Goal: Task Accomplishment & Management: Complete application form

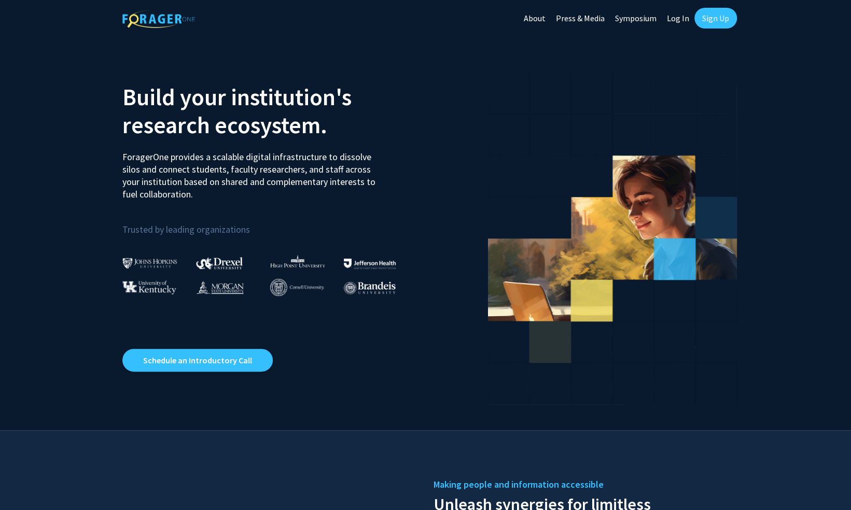
click at [722, 18] on link "Sign Up" at bounding box center [716, 18] width 43 height 21
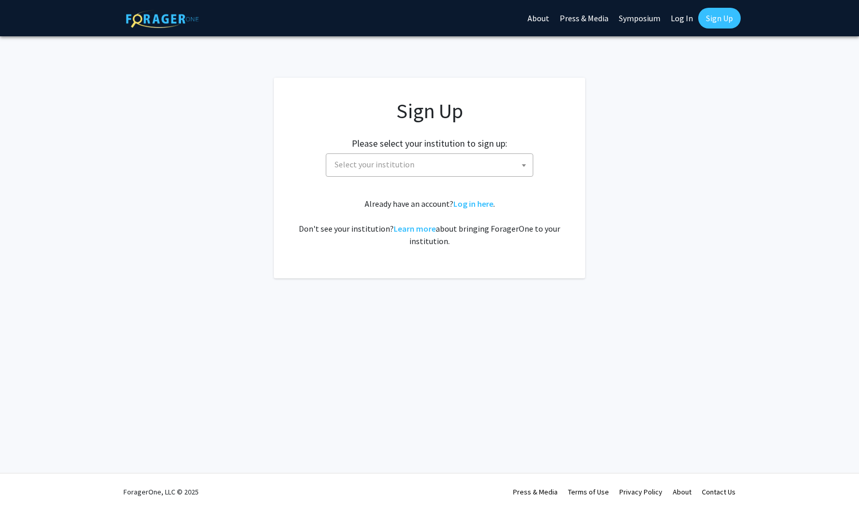
click at [423, 158] on span "Select your institution" at bounding box center [431, 164] width 202 height 21
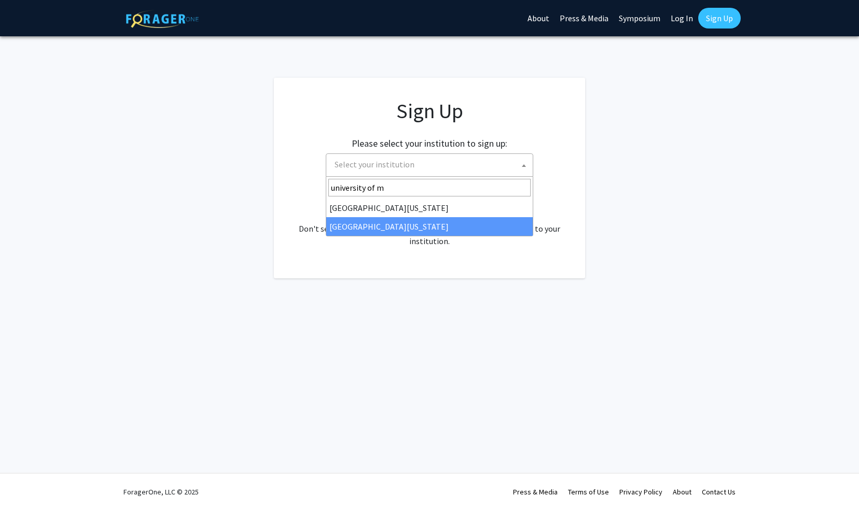
type input "university of m"
select select "33"
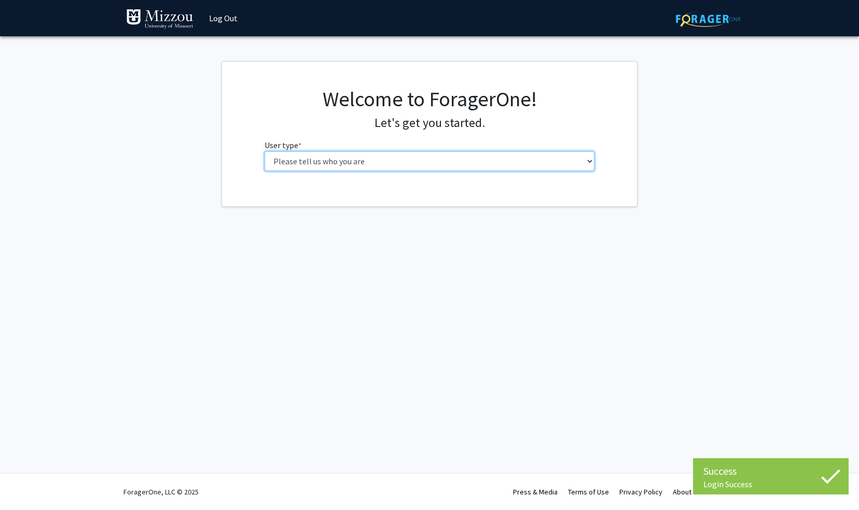
click at [458, 160] on select "Please tell us who you are Undergraduate Student Master's Student Doctoral Cand…" at bounding box center [430, 161] width 330 height 20
select select "1: undergrad"
click at [265, 151] on select "Please tell us who you are Undergraduate Student Master's Student Doctoral Cand…" at bounding box center [430, 161] width 330 height 20
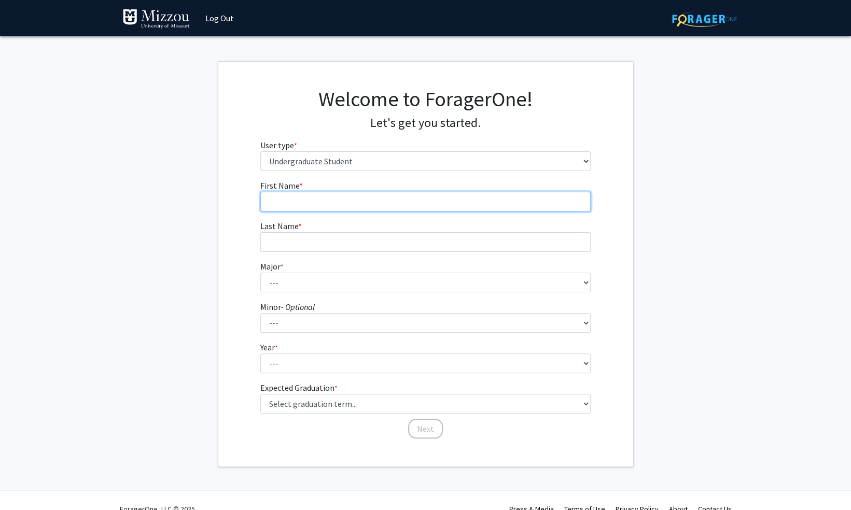
click at [396, 204] on input "First Name * required" at bounding box center [425, 202] width 330 height 20
type input "Grace"
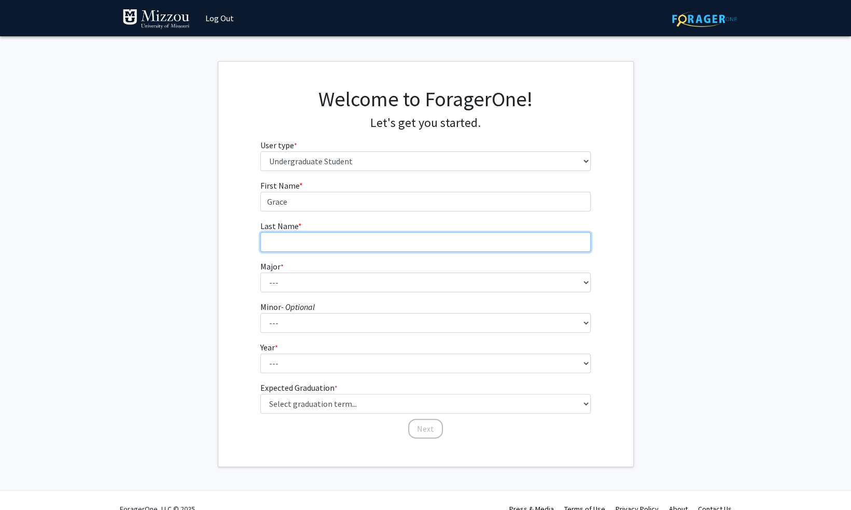
click at [386, 241] on input "Last Name * required" at bounding box center [425, 242] width 330 height 20
type input "Kottmeyer"
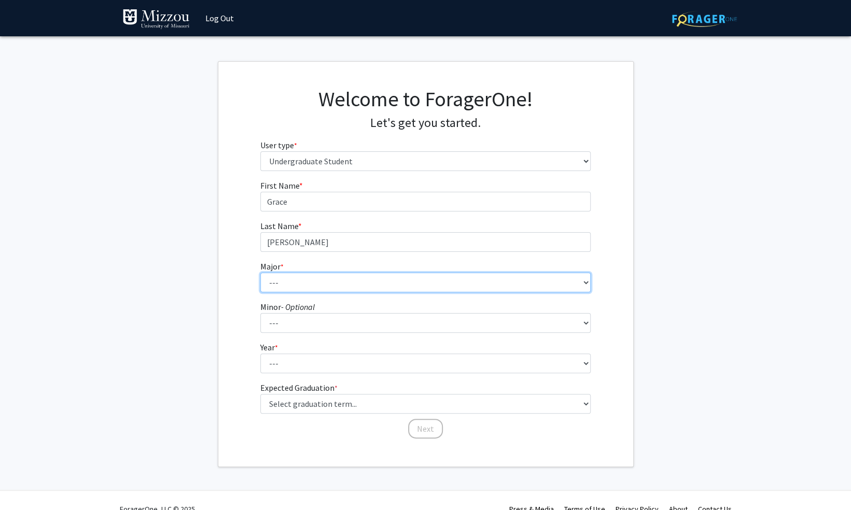
click at [342, 279] on select "--- Agribusiness Management Agricultural Education Agricultural Education: Comm…" at bounding box center [425, 283] width 330 height 20
select select "9: 2498"
click at [260, 273] on select "--- Agribusiness Management Agricultural Education Agricultural Education: Comm…" at bounding box center [425, 283] width 330 height 20
click at [368, 288] on select "--- Agribusiness Management Agricultural Education Agricultural Education: Comm…" at bounding box center [425, 283] width 330 height 20
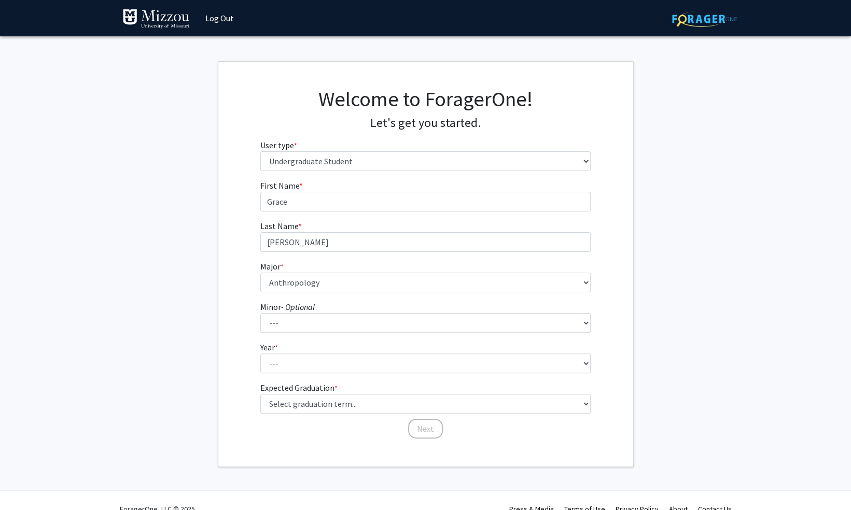
click at [350, 312] on fg-select "Minor - Optional --- Accountancy Aerospace Engineering Aerospace Studies Agribu…" at bounding box center [425, 317] width 330 height 32
click at [348, 319] on select "--- Accountancy Aerospace Engineering Aerospace Studies Agribusiness Management…" at bounding box center [425, 323] width 330 height 20
select select "50: 2006"
click at [260, 313] on select "--- Accountancy Aerospace Engineering Aerospace Studies Agribusiness Management…" at bounding box center [425, 323] width 330 height 20
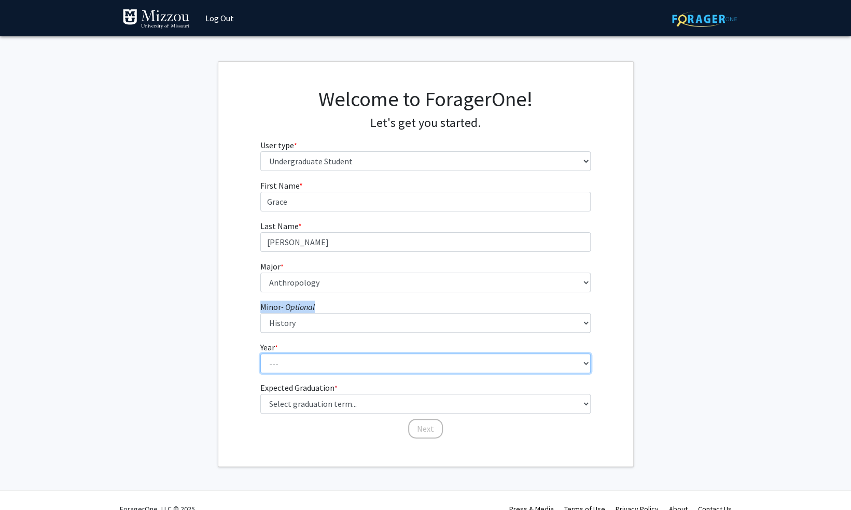
click at [292, 366] on select "--- First-year Sophomore Junior Senior Postbaccalaureate Certificate" at bounding box center [425, 364] width 330 height 20
select select "3: junior"
click at [260, 354] on select "--- First-year Sophomore Junior Senior Postbaccalaureate Certificate" at bounding box center [425, 364] width 330 height 20
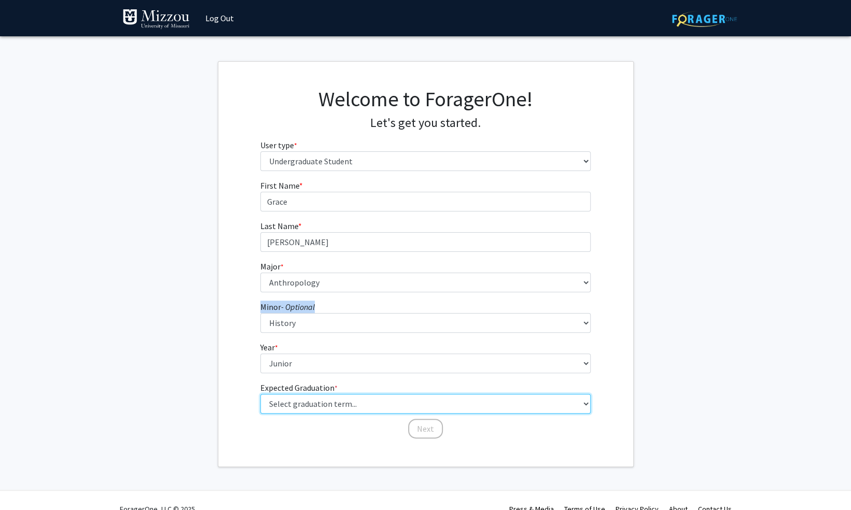
click at [303, 403] on select "Select graduation term... Spring 2025 Summer 2025 Fall 2025 Winter 2025 Spring …" at bounding box center [425, 404] width 330 height 20
select select "9: spring_2027"
click at [260, 394] on select "Select graduation term... Spring 2025 Summer 2025 Fall 2025 Winter 2025 Spring …" at bounding box center [425, 404] width 330 height 20
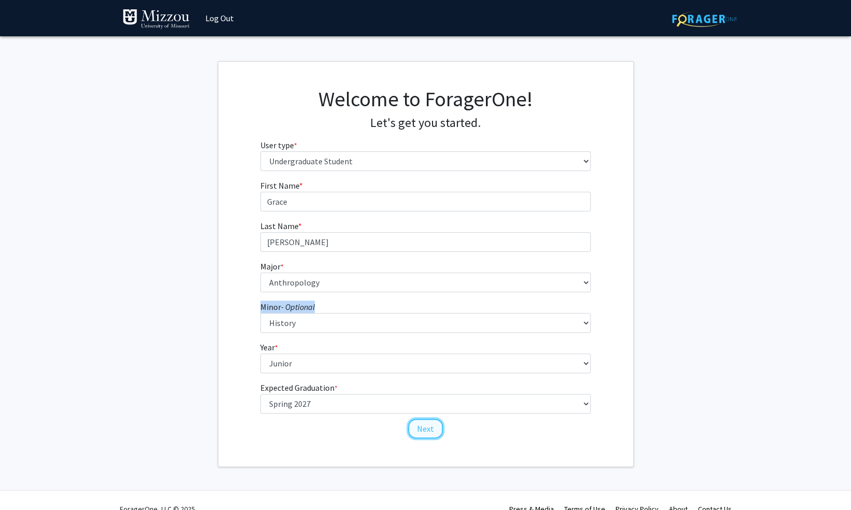
click at [421, 431] on button "Next" at bounding box center [425, 429] width 35 height 20
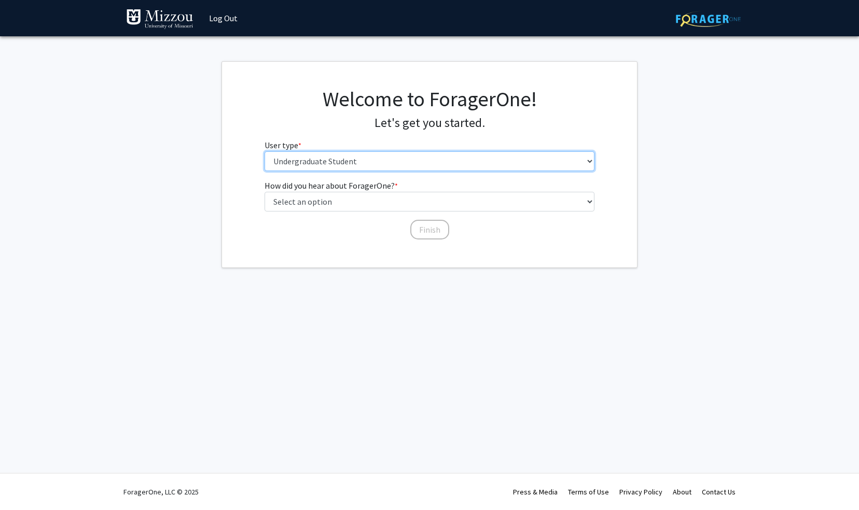
click at [382, 162] on select "Please tell us who you are Undergraduate Student Master's Student Doctoral Cand…" at bounding box center [430, 161] width 330 height 20
click at [206, 220] on fg-get-started "Welcome to ForagerOne! Let's get you started. User type * required Please tell …" at bounding box center [429, 164] width 859 height 207
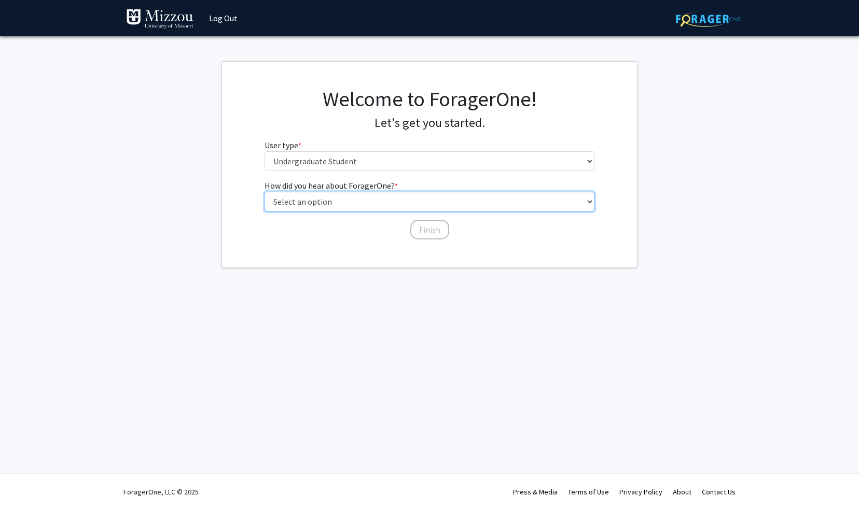
click at [328, 203] on select "Select an option Peer/student recommendation Faculty/staff recommendation Unive…" at bounding box center [430, 202] width 330 height 20
select select "3: university_website"
click at [265, 192] on select "Select an option Peer/student recommendation Faculty/staff recommendation Unive…" at bounding box center [430, 202] width 330 height 20
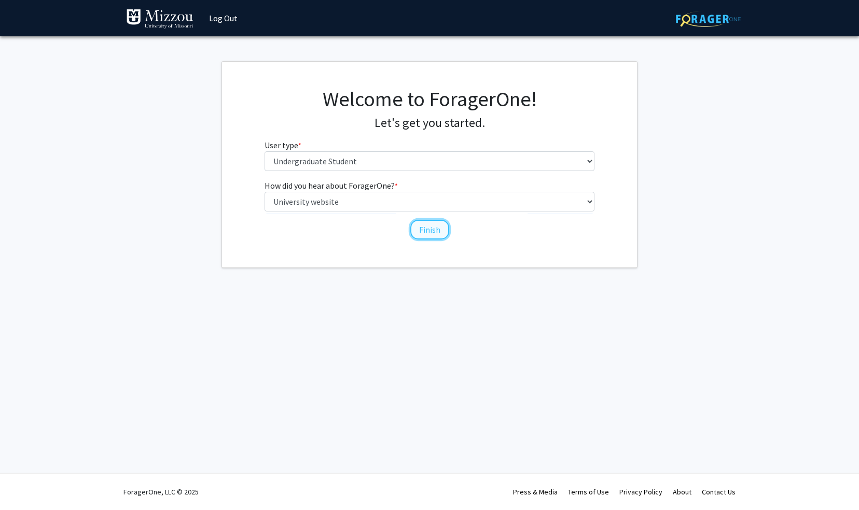
click at [429, 225] on button "Finish" at bounding box center [429, 230] width 39 height 20
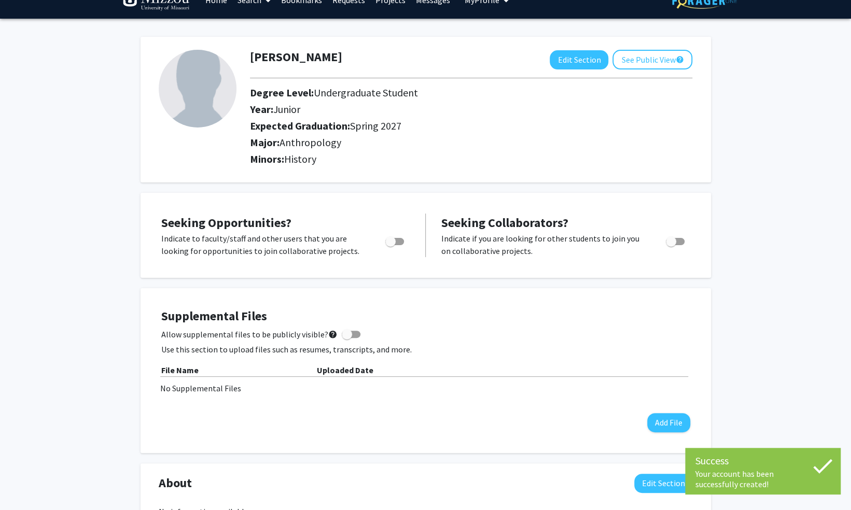
scroll to position [19, 0]
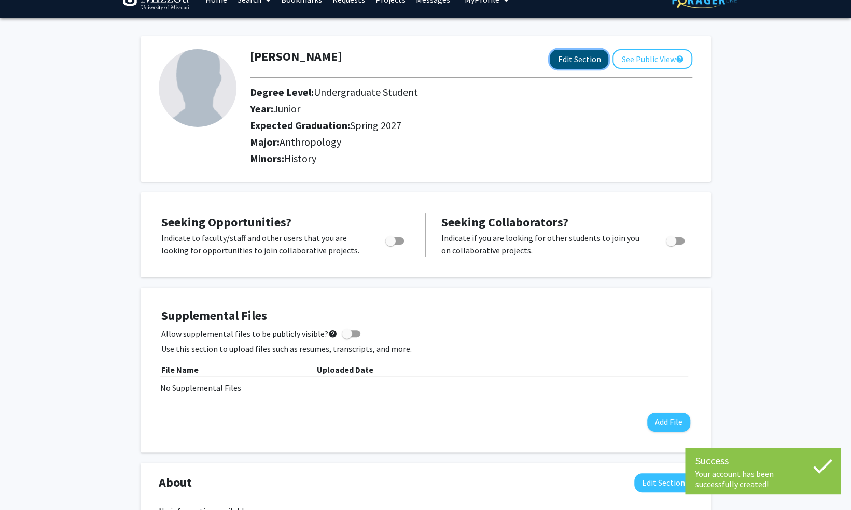
click at [563, 60] on button "Edit Section" at bounding box center [579, 59] width 59 height 19
select select "junior"
select select "37: spring_2027"
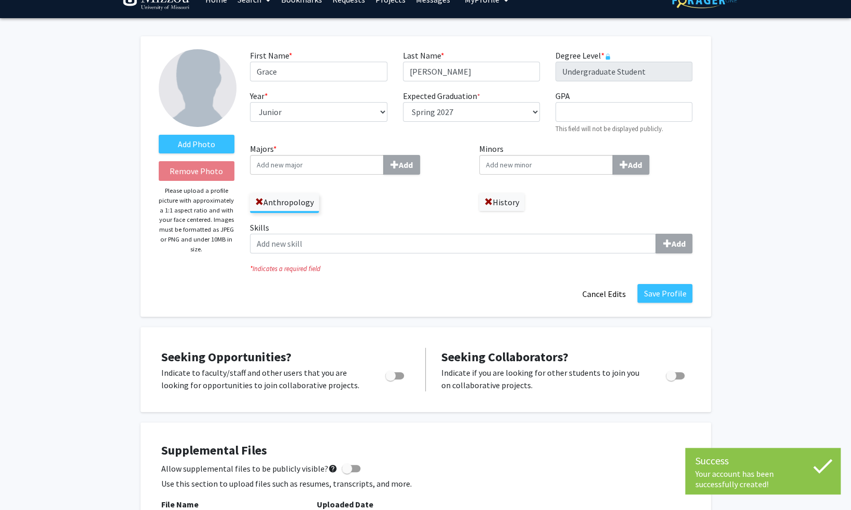
click at [340, 205] on div "Anthropology" at bounding box center [357, 198] width 214 height 30
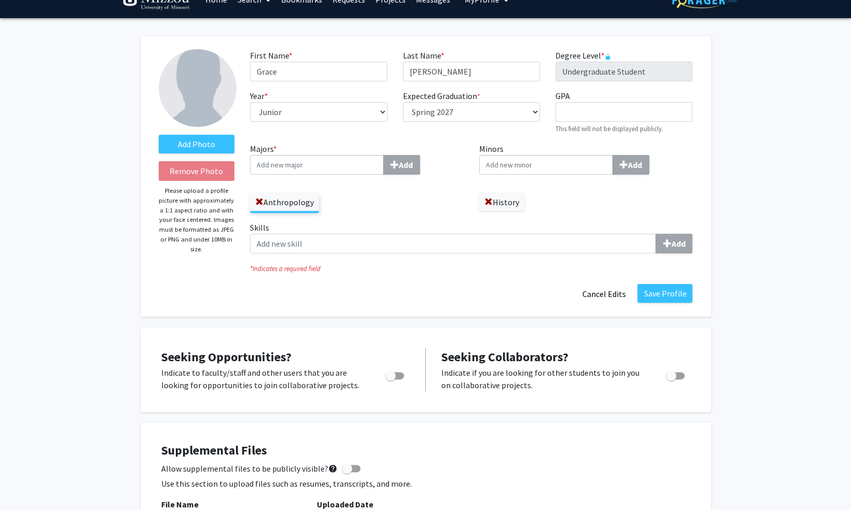
click at [333, 166] on input "Majors * Add" at bounding box center [317, 165] width 134 height 20
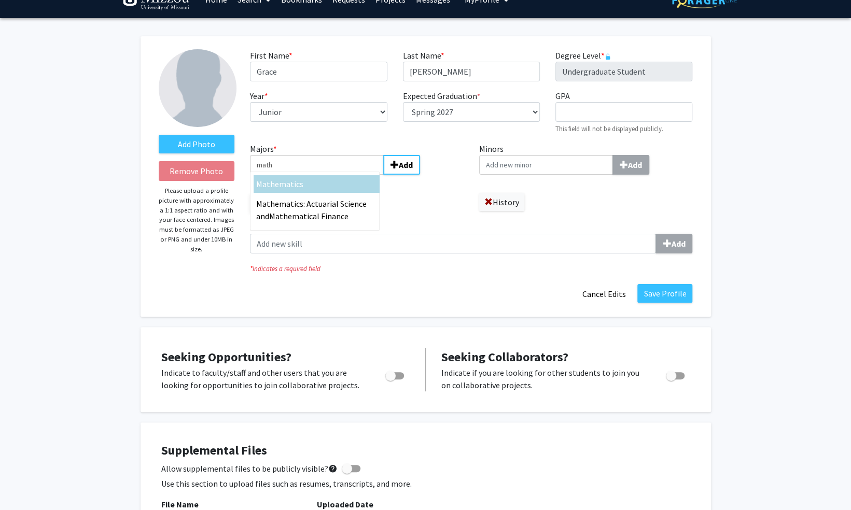
type input "math"
click at [317, 178] on div "Math ematics" at bounding box center [316, 184] width 121 height 12
click at [317, 175] on input "math" at bounding box center [317, 165] width 134 height 20
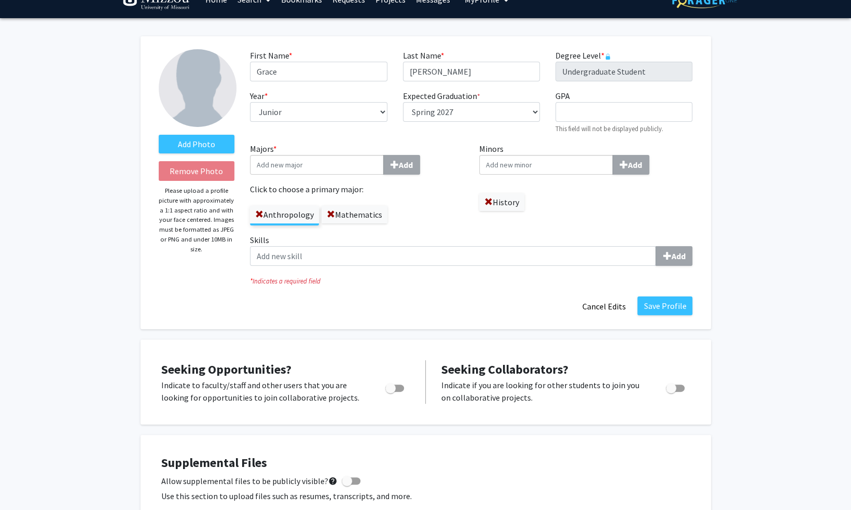
click at [538, 164] on input "Minors Add" at bounding box center [546, 165] width 134 height 20
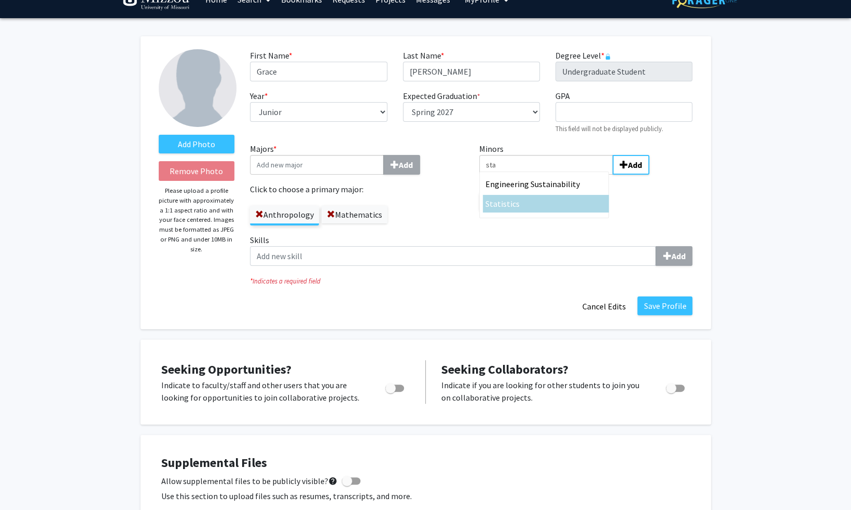
type input "sta"
click at [510, 208] on span "tistics" at bounding box center [509, 204] width 22 height 10
click at [510, 175] on input "sta" at bounding box center [546, 165] width 134 height 20
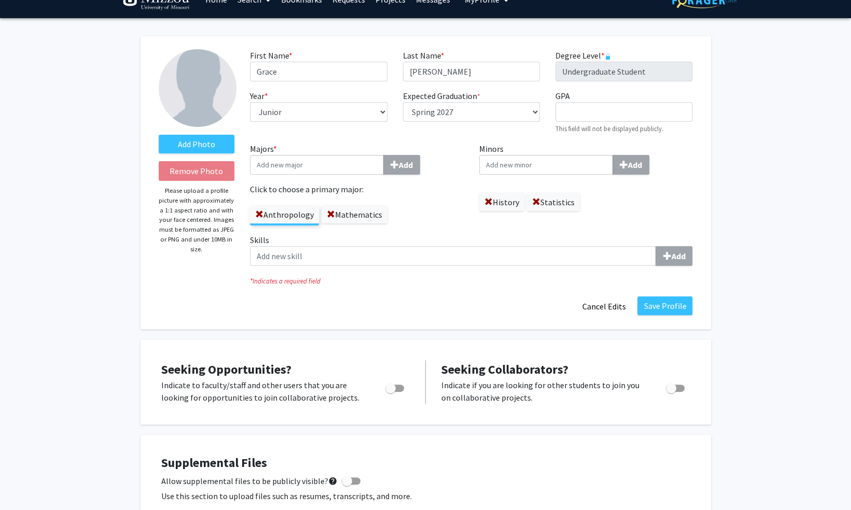
click at [429, 224] on div "Anthropology Mathematics" at bounding box center [357, 211] width 214 height 30
click at [660, 306] on button "Save Profile" at bounding box center [665, 306] width 55 height 19
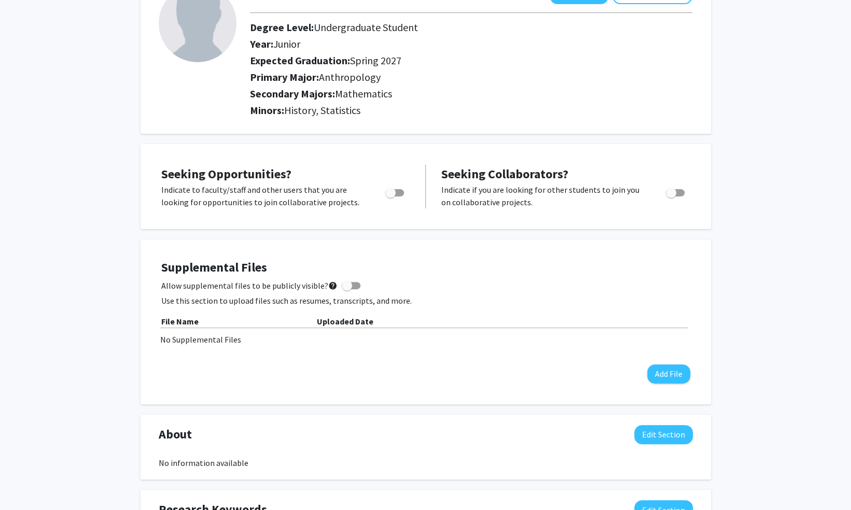
scroll to position [93, 0]
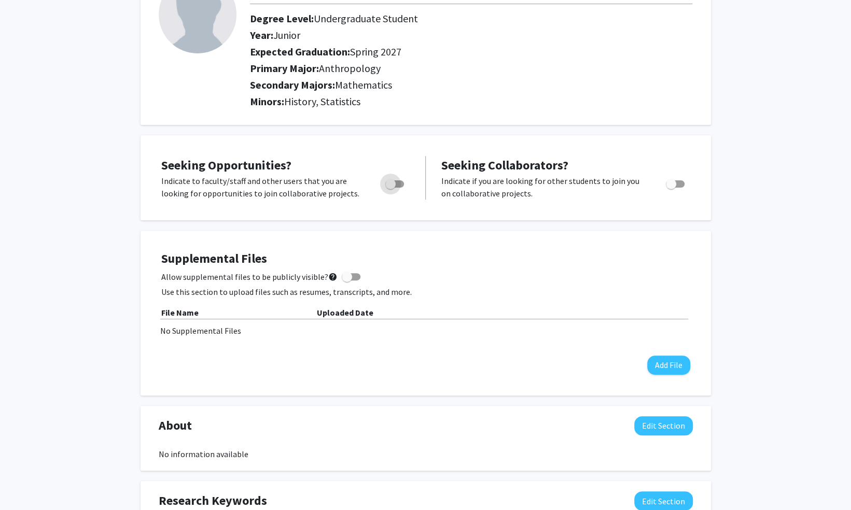
click at [400, 184] on span "Toggle" at bounding box center [394, 184] width 19 height 7
click at [391, 188] on input "Are you actively seeking opportunities?" at bounding box center [390, 188] width 1 height 1
checkbox input "true"
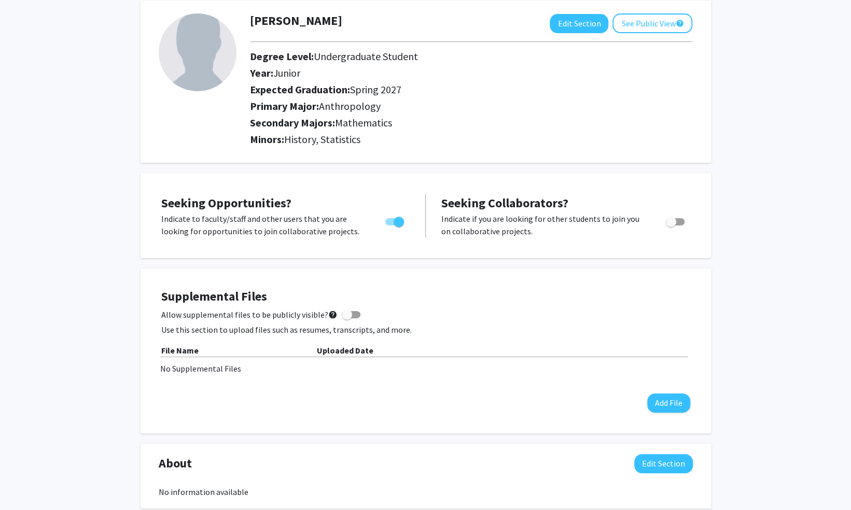
scroll to position [0, 0]
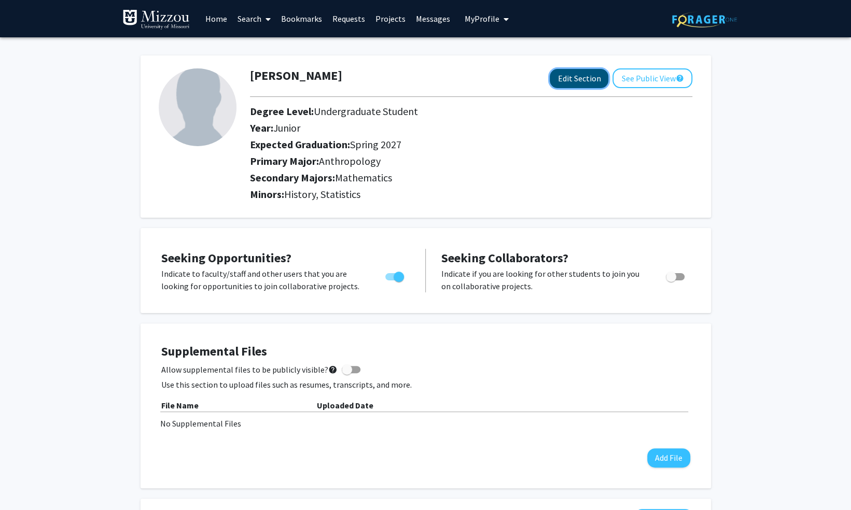
click at [578, 81] on button "Edit Section" at bounding box center [579, 78] width 59 height 19
select select "junior"
select select "37: spring_2027"
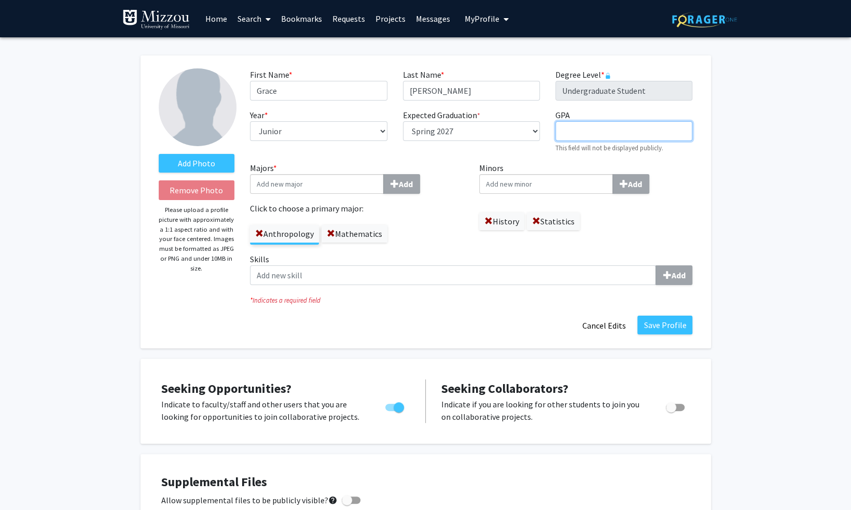
click at [571, 138] on input "GPA required" at bounding box center [624, 131] width 137 height 20
type input "3.818"
click at [668, 321] on button "Save Profile" at bounding box center [665, 325] width 55 height 19
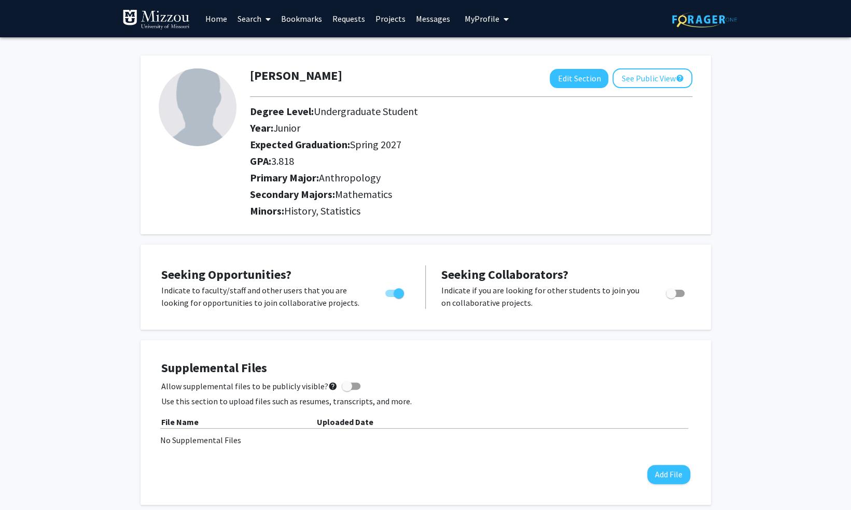
click at [248, 15] on link "Search" at bounding box center [254, 19] width 44 height 36
click at [283, 51] on span "Faculty/Staff" at bounding box center [270, 47] width 76 height 21
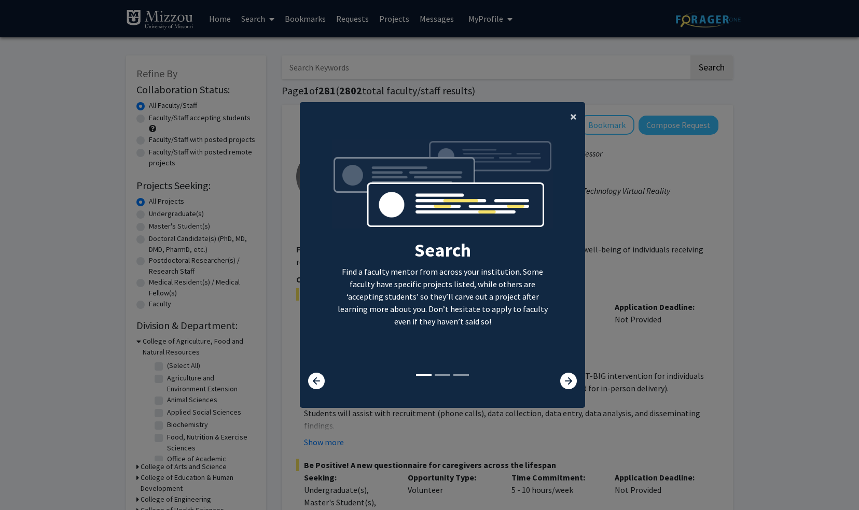
click at [570, 116] on span "×" at bounding box center [573, 116] width 7 height 16
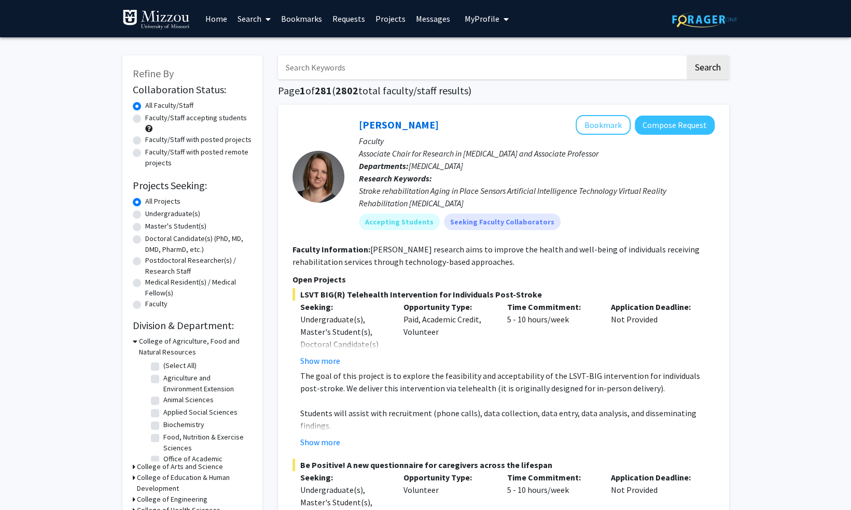
scroll to position [5, 0]
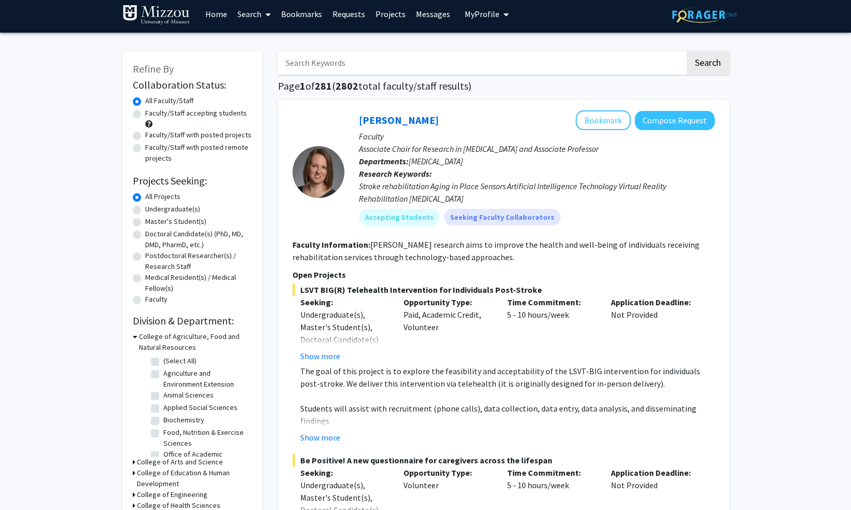
click at [145, 211] on label "Undergraduate(s)" at bounding box center [172, 209] width 55 height 11
click at [145, 211] on input "Undergraduate(s)" at bounding box center [148, 207] width 7 height 7
radio input "true"
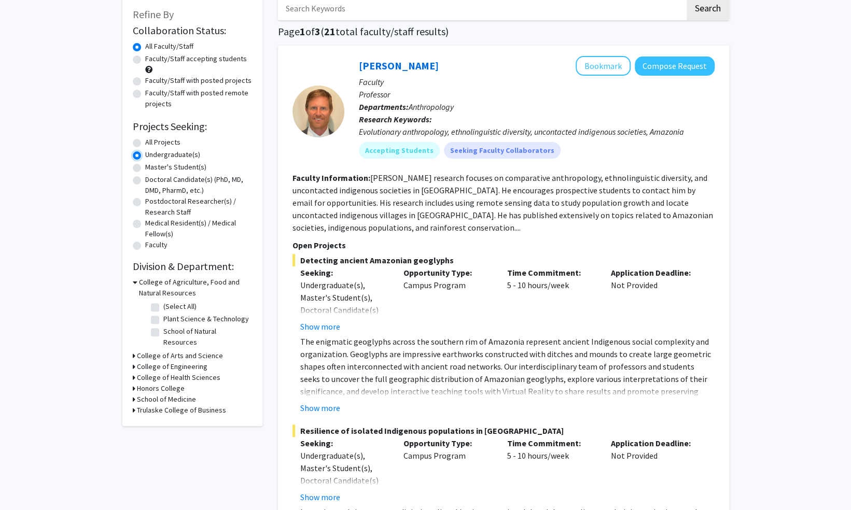
scroll to position [75, 0]
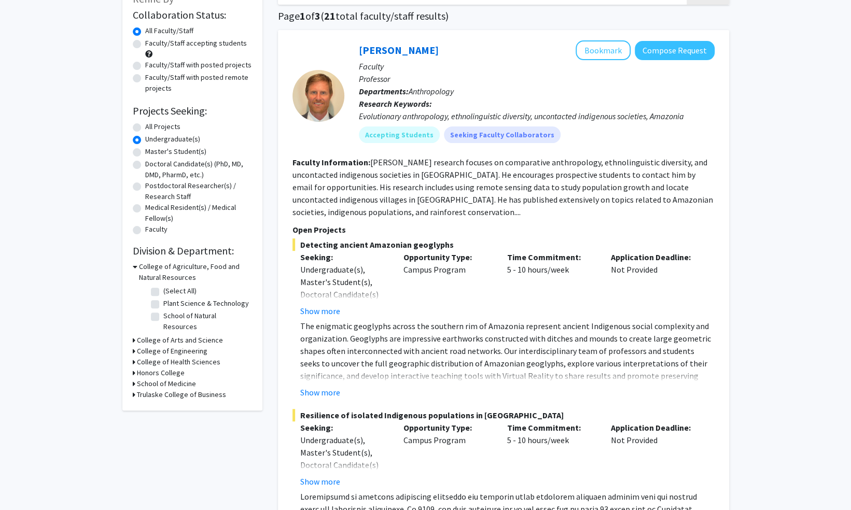
click at [134, 335] on icon at bounding box center [134, 340] width 3 height 11
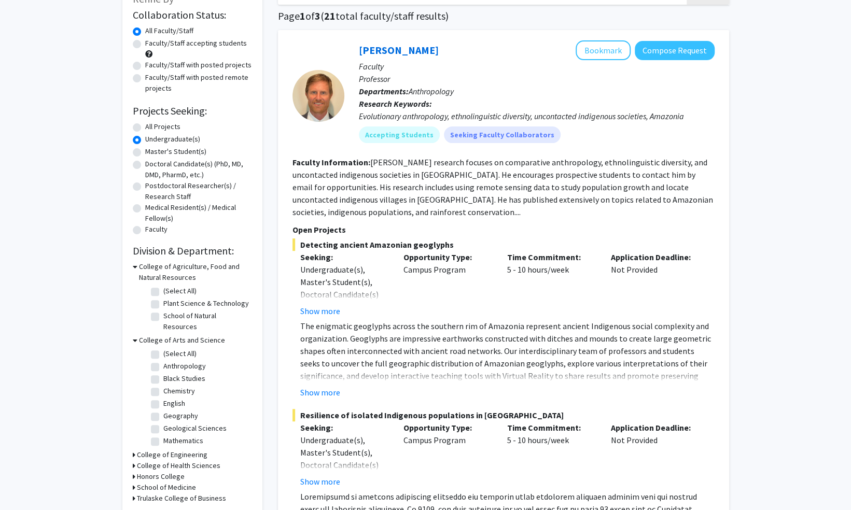
click at [163, 361] on label "Anthropology" at bounding box center [184, 366] width 43 height 11
click at [163, 361] on input "Anthropology" at bounding box center [166, 364] width 7 height 7
checkbox input "true"
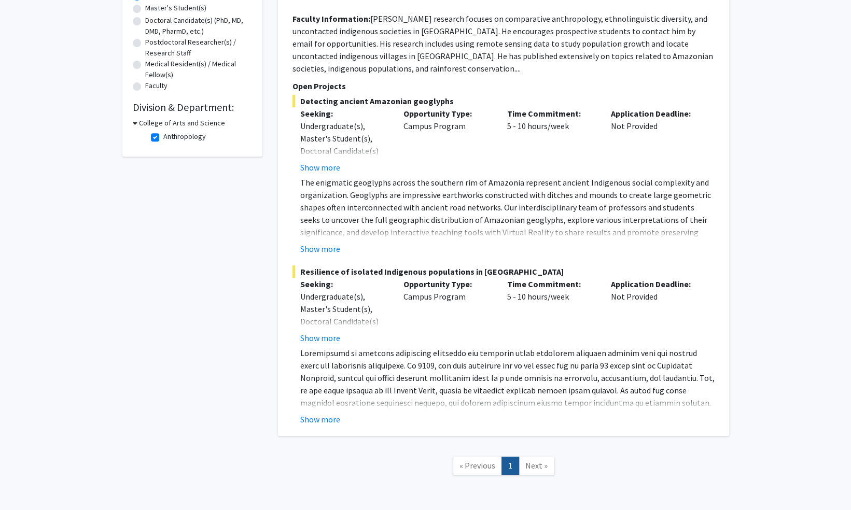
scroll to position [219, 0]
click at [321, 245] on button "Show more" at bounding box center [320, 248] width 40 height 12
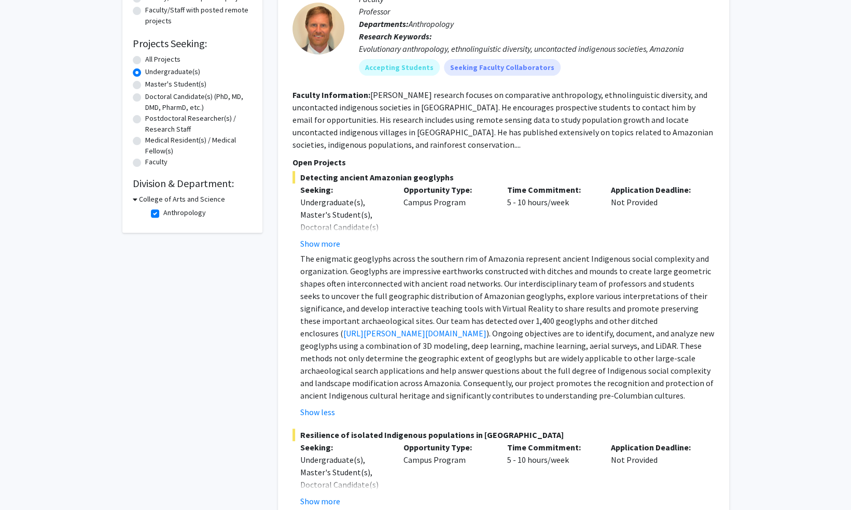
scroll to position [142, 0]
click at [311, 242] on button "Show more" at bounding box center [320, 244] width 40 height 12
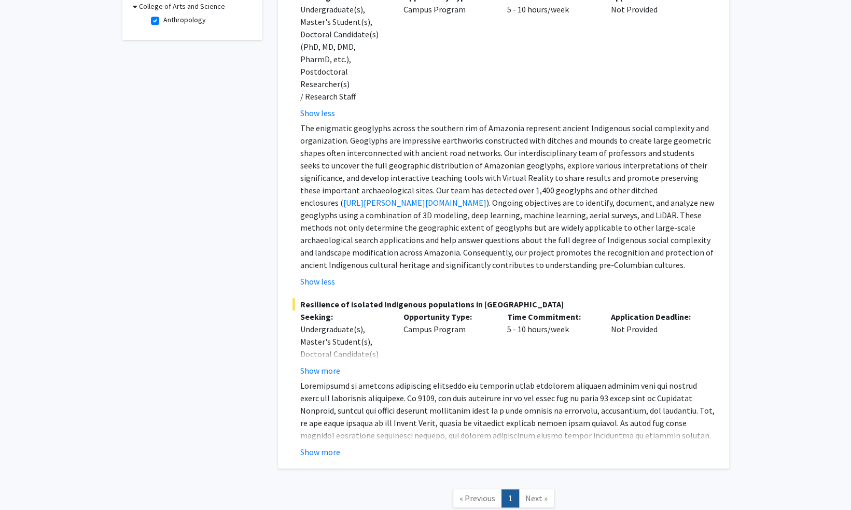
scroll to position [396, 0]
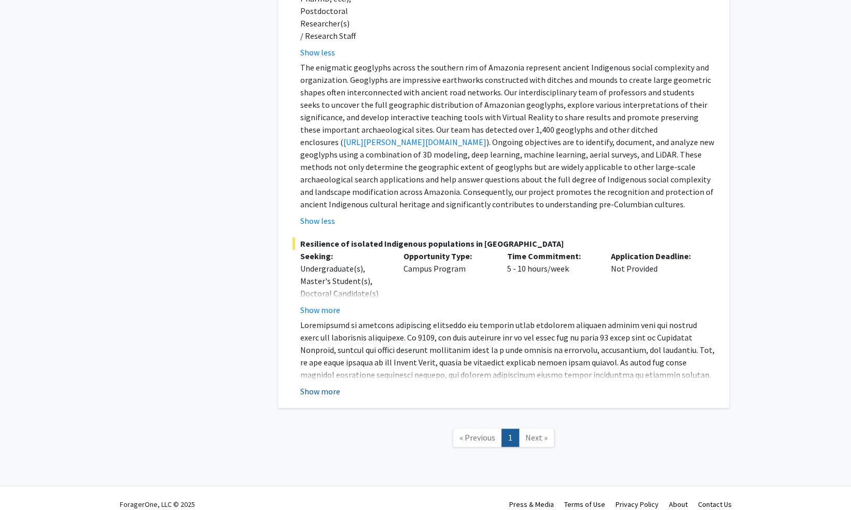
click at [313, 385] on button "Show more" at bounding box center [320, 391] width 40 height 12
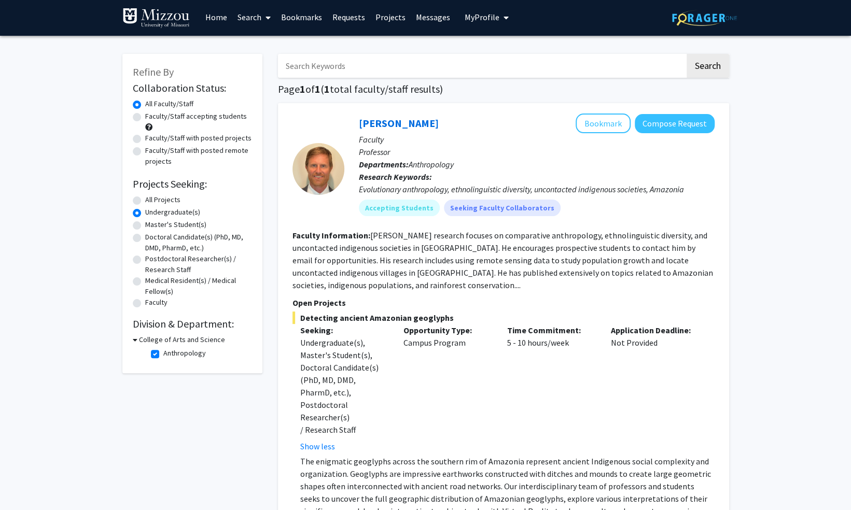
scroll to position [0, 0]
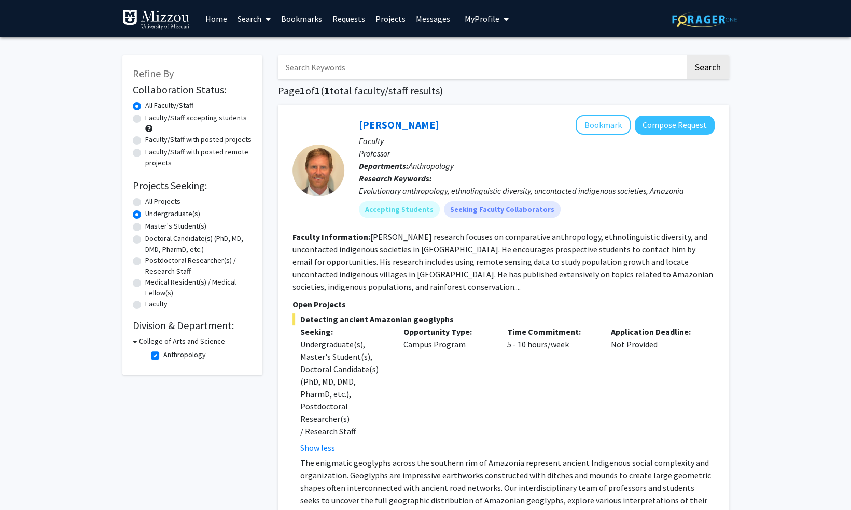
click at [438, 288] on fg-read-more "Rob Walker research focuses on comparative anthropology, ethnolinguistic divers…" at bounding box center [503, 262] width 421 height 60
click at [163, 355] on label "Anthropology" at bounding box center [184, 355] width 43 height 11
click at [163, 355] on input "Anthropology" at bounding box center [166, 353] width 7 height 7
checkbox input "false"
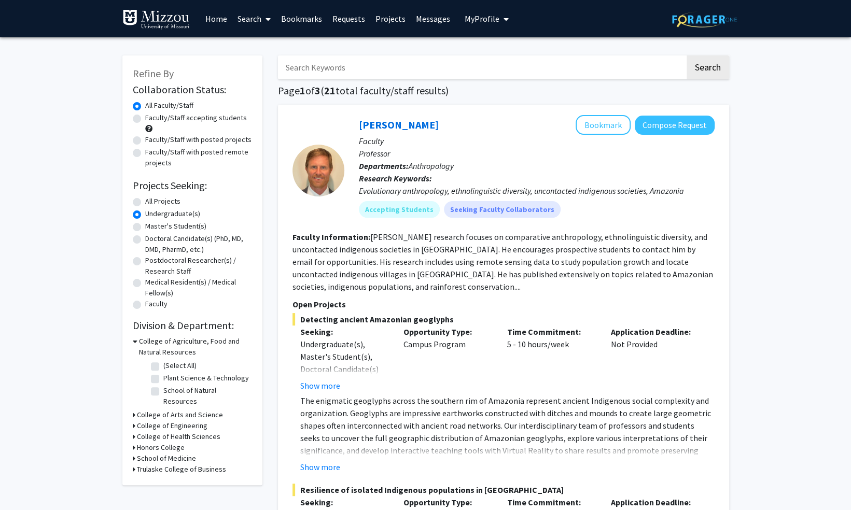
click at [165, 410] on h3 "College of Arts and Science" at bounding box center [180, 415] width 86 height 11
click at [163, 430] on label "Mathematics" at bounding box center [183, 435] width 40 height 11
click at [163, 430] on input "Mathematics" at bounding box center [166, 433] width 7 height 7
checkbox input "true"
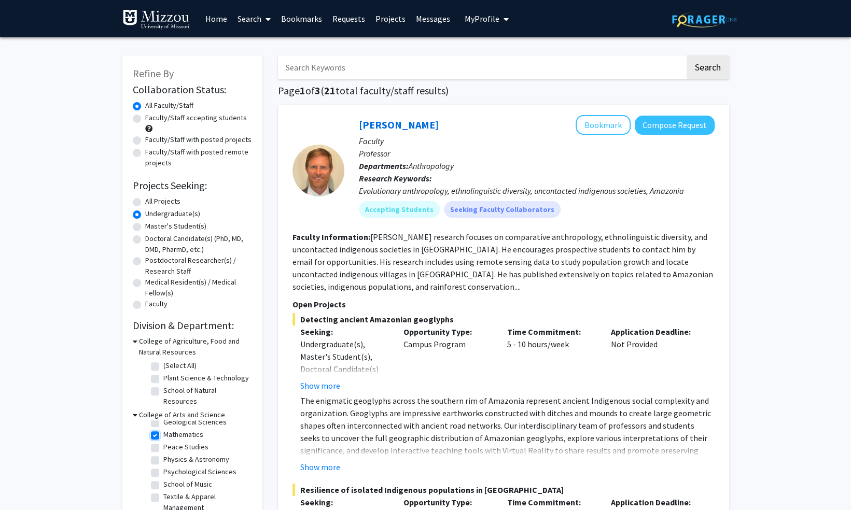
checkbox input "true"
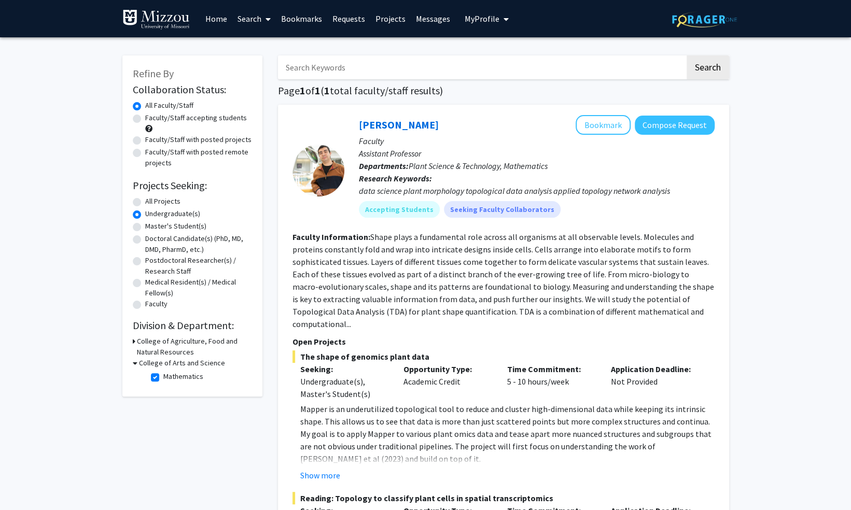
click at [163, 376] on label "Mathematics" at bounding box center [183, 376] width 40 height 11
click at [163, 376] on input "Mathematics" at bounding box center [166, 374] width 7 height 7
checkbox input "false"
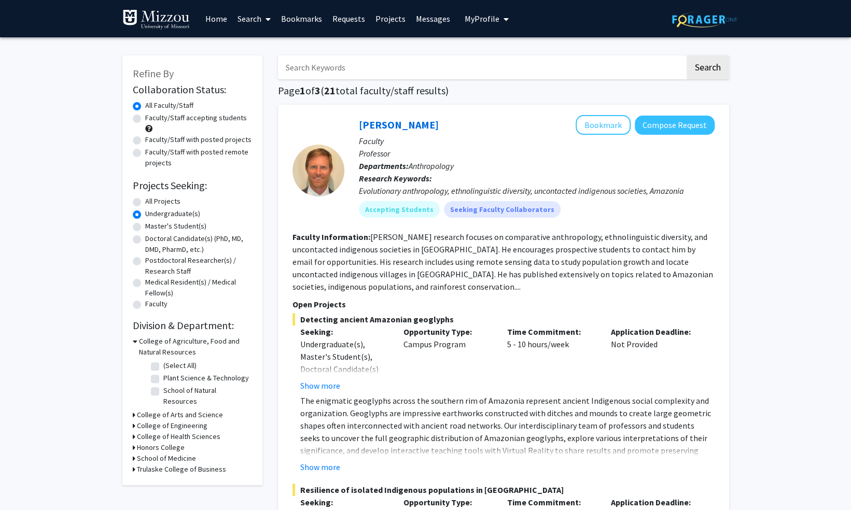
click at [146, 410] on h3 "College of Arts and Science" at bounding box center [180, 415] width 86 height 11
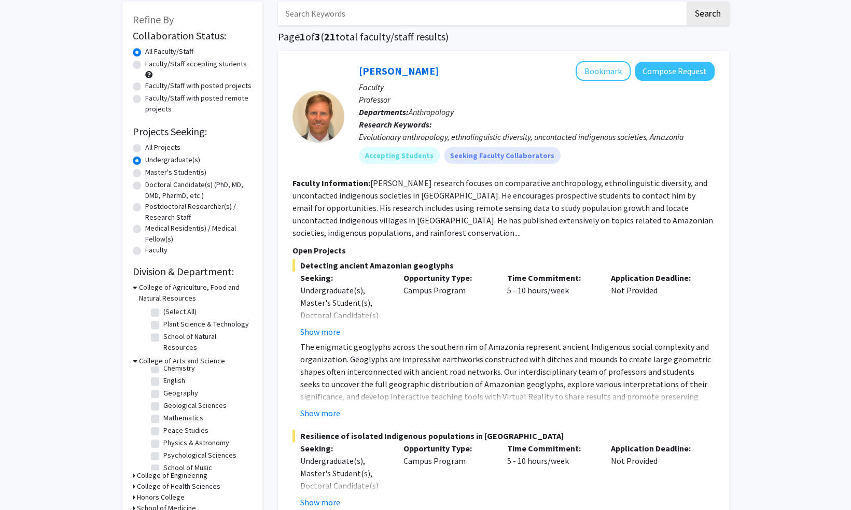
scroll to position [45, 0]
click at [181, 424] on label "Peace Studies" at bounding box center [185, 429] width 45 height 11
click at [170, 424] on input "Peace Studies" at bounding box center [166, 427] width 7 height 7
checkbox input "true"
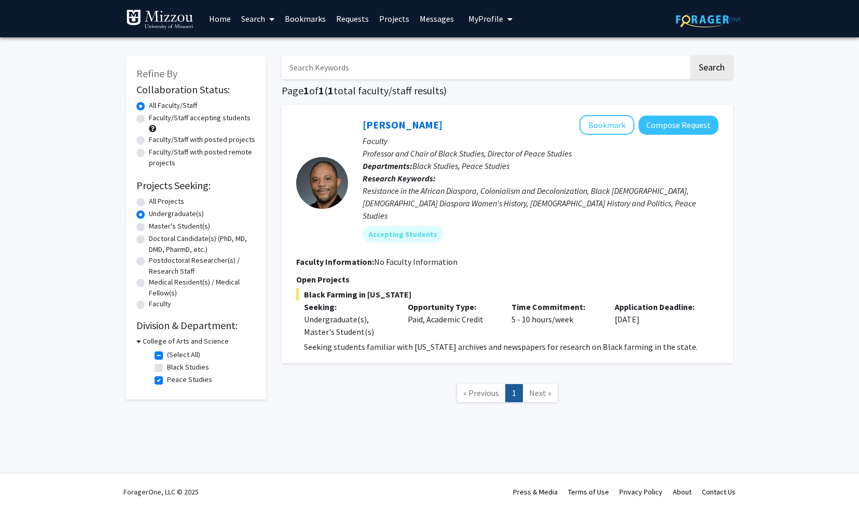
click at [167, 378] on label "Peace Studies" at bounding box center [189, 380] width 45 height 11
click at [167, 378] on input "Peace Studies" at bounding box center [170, 378] width 7 height 7
checkbox input "false"
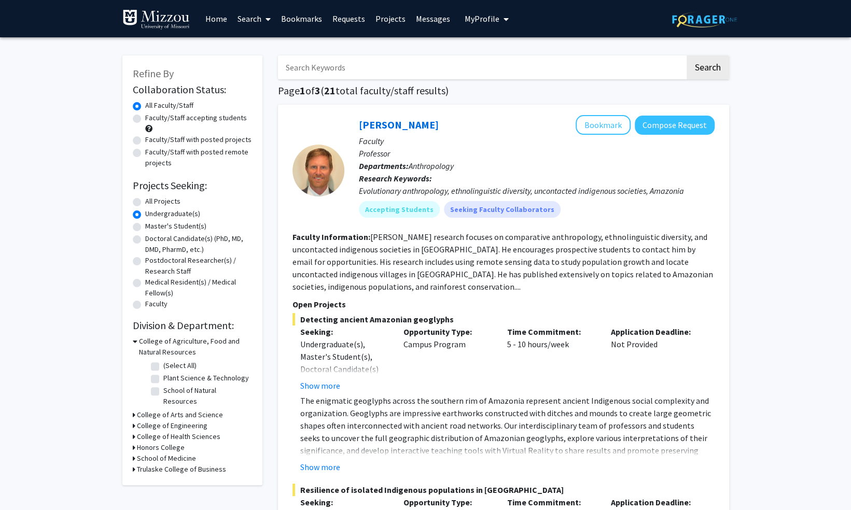
click at [158, 410] on h3 "College of Arts and Science" at bounding box center [180, 415] width 86 height 11
click at [163, 437] on label "Geography" at bounding box center [180, 442] width 35 height 11
click at [163, 437] on input "Geography" at bounding box center [166, 440] width 7 height 7
checkbox input "true"
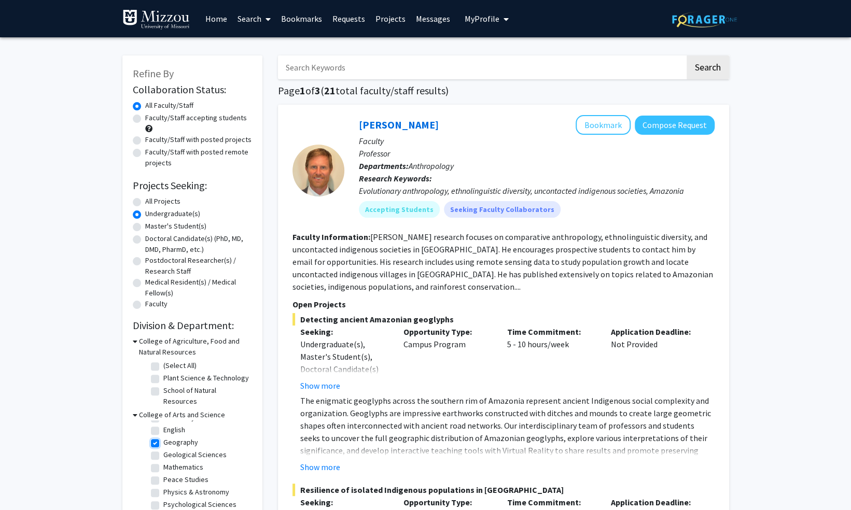
checkbox input "true"
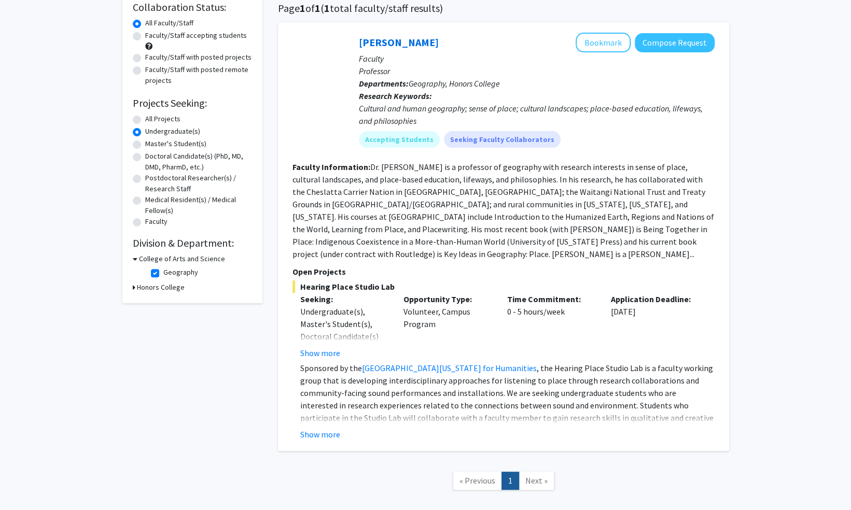
scroll to position [84, 0]
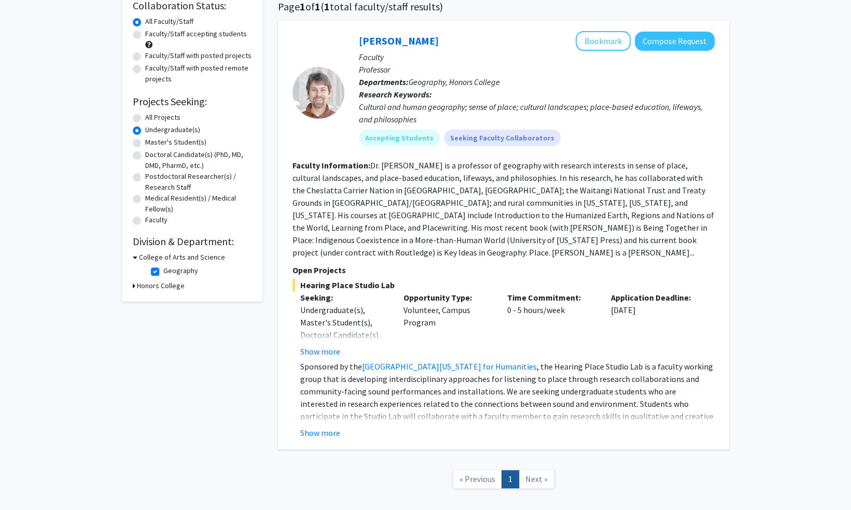
click at [177, 268] on label "Geography" at bounding box center [180, 271] width 35 height 11
click at [170, 268] on input "Geography" at bounding box center [166, 269] width 7 height 7
checkbox input "false"
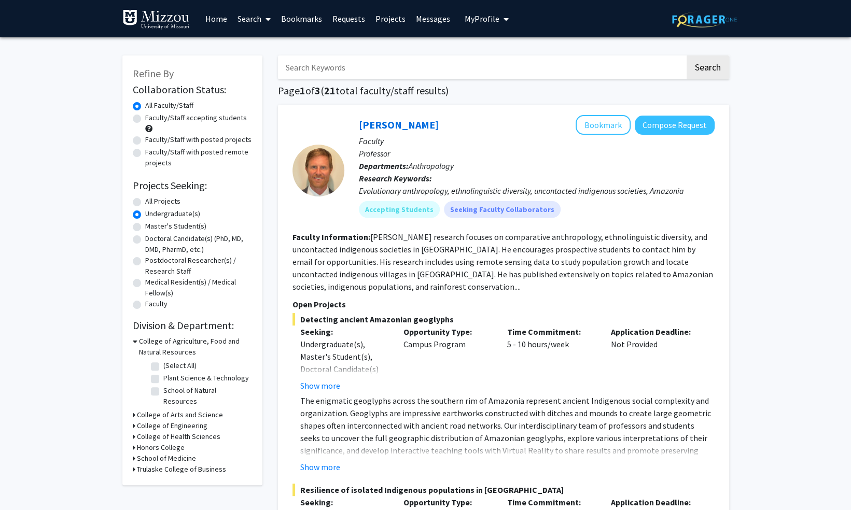
click at [186, 410] on h3 "College of Arts and Science" at bounding box center [180, 415] width 86 height 11
